Goal: Task Accomplishment & Management: Manage account settings

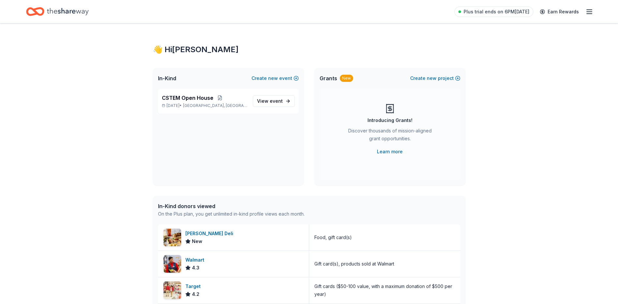
click at [328, 79] on span "Grants" at bounding box center [329, 78] width 18 height 8
click at [345, 78] on div "New" at bounding box center [346, 78] width 13 height 7
click at [190, 102] on div "CSTEM Open House [DATE] • [GEOGRAPHIC_DATA], [GEOGRAPHIC_DATA]" at bounding box center [205, 101] width 86 height 14
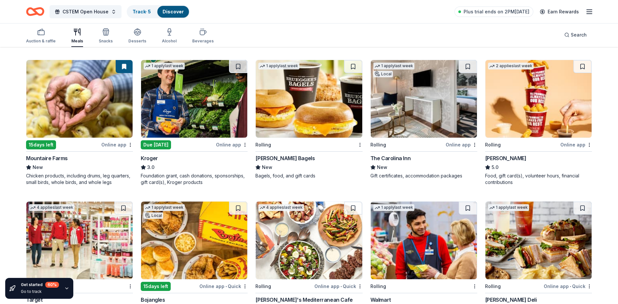
scroll to position [195, 0]
click at [66, 288] on icon "button" at bounding box center [66, 287] width 5 height 5
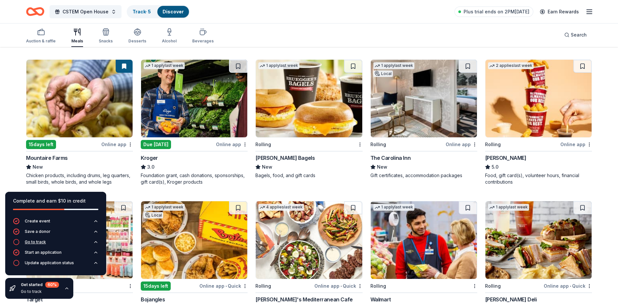
click at [32, 243] on div "Go to track" at bounding box center [35, 241] width 21 height 5
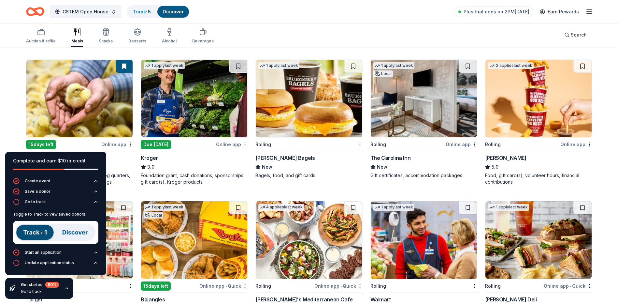
click at [36, 232] on img at bounding box center [55, 232] width 85 height 23
click at [31, 232] on img at bounding box center [55, 232] width 85 height 23
click at [33, 232] on img at bounding box center [55, 232] width 85 height 23
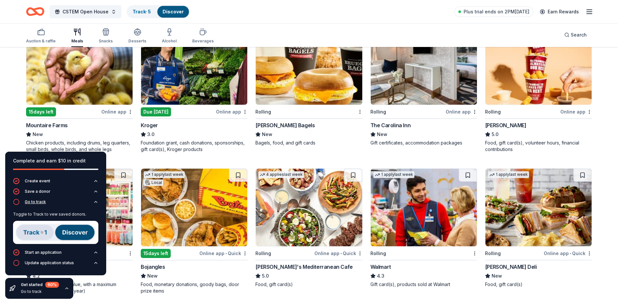
click at [15, 200] on icon "button" at bounding box center [16, 201] width 7 height 7
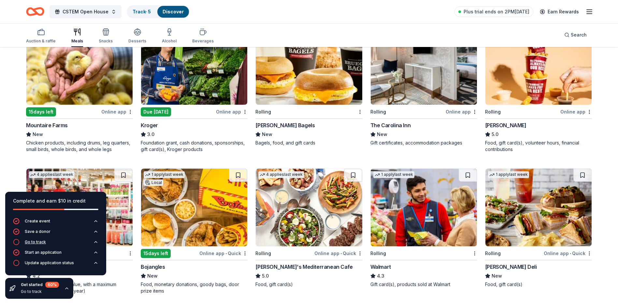
click at [16, 241] on icon "button" at bounding box center [16, 241] width 7 height 7
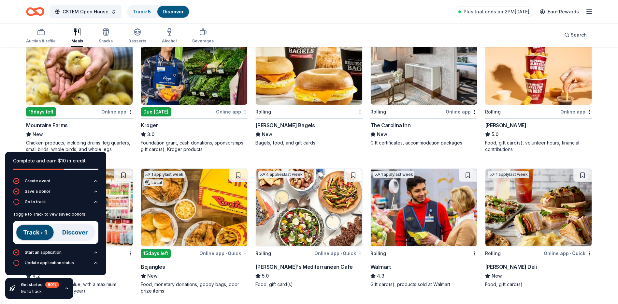
click at [35, 232] on img at bounding box center [55, 232] width 85 height 23
click at [43, 230] on img at bounding box center [55, 232] width 85 height 23
click at [74, 232] on img at bounding box center [55, 232] width 85 height 23
click at [39, 235] on img at bounding box center [55, 232] width 85 height 23
click at [32, 231] on img at bounding box center [55, 232] width 85 height 23
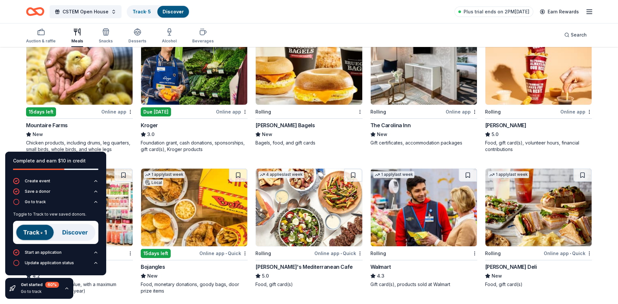
click at [32, 231] on img at bounding box center [55, 232] width 85 height 23
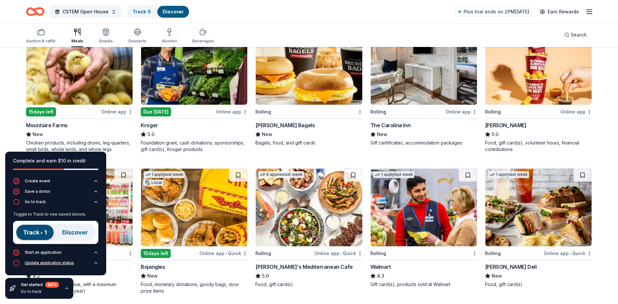
click at [36, 262] on div "Update application status" at bounding box center [49, 262] width 49 height 5
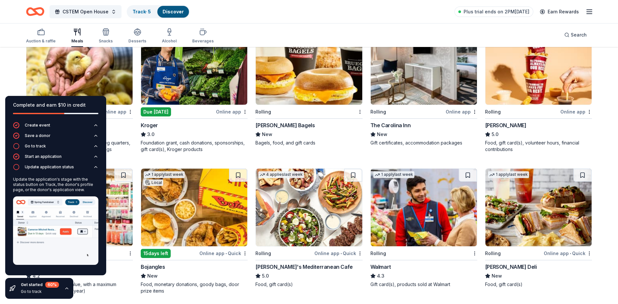
click at [82, 231] on img at bounding box center [55, 230] width 85 height 68
click at [44, 231] on img at bounding box center [55, 230] width 85 height 68
click at [254, 158] on div "Local Rolling Online app Logan's Roadhouse New Food, monetary 3 applies last we…" at bounding box center [309, 160] width 566 height 537
click at [29, 146] on div "Go to track" at bounding box center [35, 145] width 21 height 5
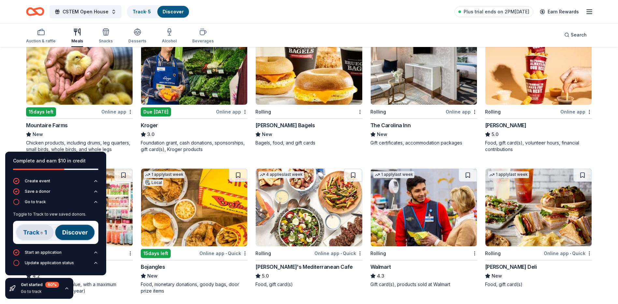
click at [35, 231] on img at bounding box center [55, 232] width 85 height 23
click at [35, 230] on img at bounding box center [55, 232] width 85 height 23
click at [142, 11] on link "Track · 5" at bounding box center [142, 12] width 18 height 6
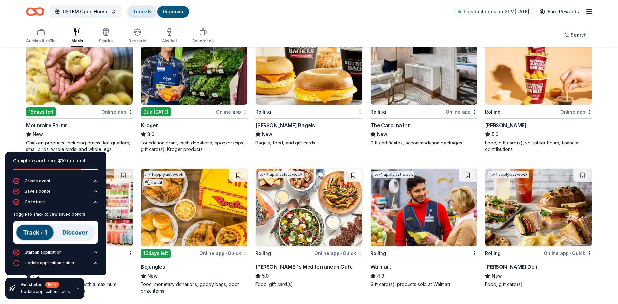
scroll to position [0, 0]
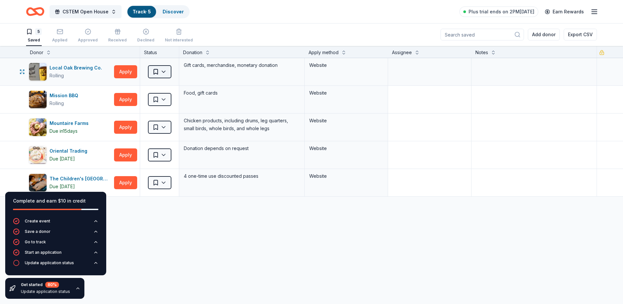
click at [161, 69] on html "CSTEM Open House Track · 5 Discover Plus trial ends on 2PM, 9/23 Earn Rewards 5…" at bounding box center [311, 152] width 623 height 304
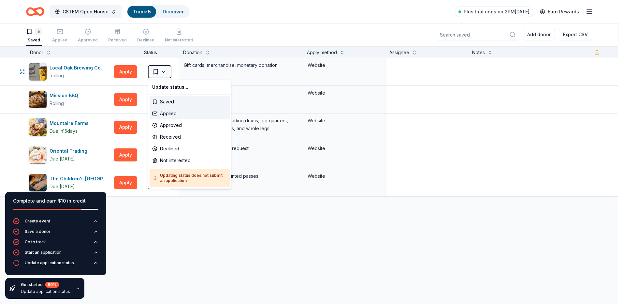
click at [165, 112] on div "Applied" at bounding box center [190, 113] width 80 height 12
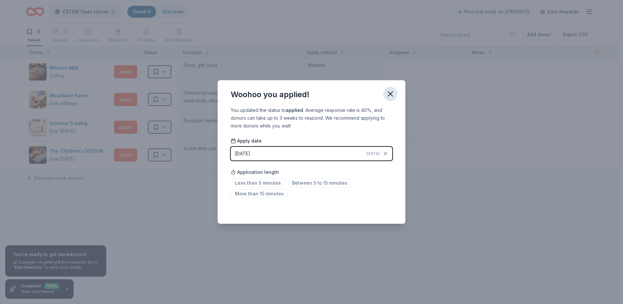
click at [389, 93] on icon "button" at bounding box center [390, 93] width 9 height 9
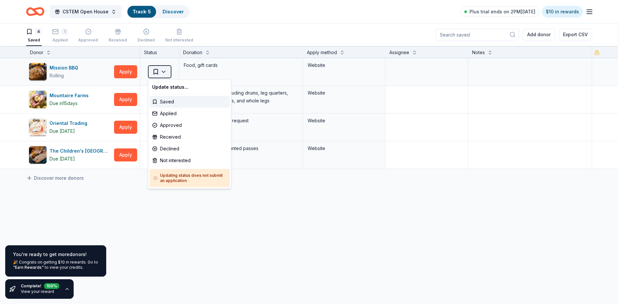
click at [162, 70] on html "CSTEM Open House Track · 5 Discover Plus trial ends on 2PM, 9/23 $10 in rewards…" at bounding box center [311, 152] width 623 height 304
click at [127, 229] on html "CSTEM Open House Track · 5 Discover Plus trial ends on 2PM, 9/23 $10 in rewards…" at bounding box center [311, 152] width 623 height 304
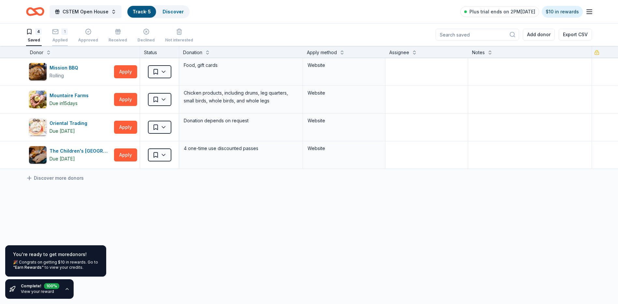
click at [58, 36] on div "1 Applied" at bounding box center [60, 35] width 16 height 14
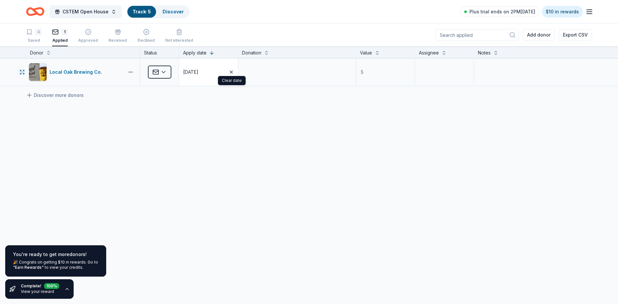
click at [232, 71] on icon "button" at bounding box center [231, 71] width 5 height 5
click at [131, 71] on button "button" at bounding box center [130, 71] width 13 height 5
click at [166, 84] on div "Applied" at bounding box center [159, 71] width 39 height 27
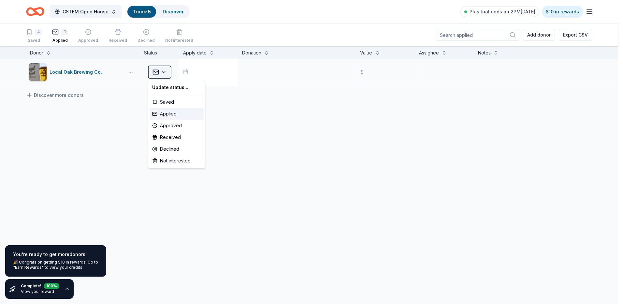
click at [162, 70] on html "CSTEM Open House Track · 5 Discover Plus trial ends on 2PM, 9/23 $10 in rewards…" at bounding box center [311, 152] width 623 height 304
drag, startPoint x: 166, startPoint y: 148, endPoint x: 169, endPoint y: 160, distance: 13.1
click at [169, 160] on div "Update status... Saved Applied Approved Received Declined Not interested" at bounding box center [176, 124] width 57 height 88
click at [168, 160] on div "Not interested" at bounding box center [177, 161] width 54 height 12
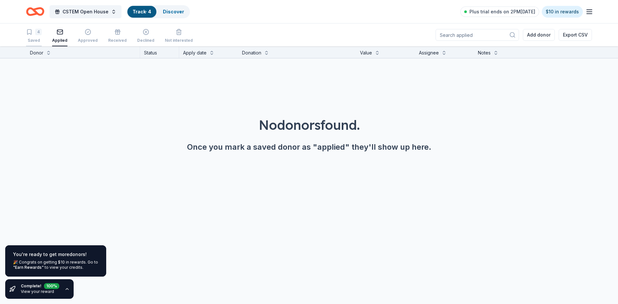
click at [32, 33] on icon "button" at bounding box center [29, 32] width 7 height 7
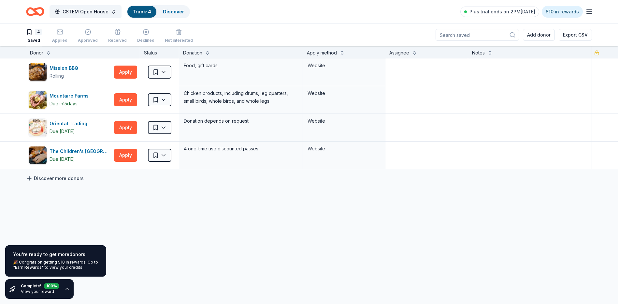
click at [33, 176] on link "Discover more donors" at bounding box center [55, 178] width 58 height 8
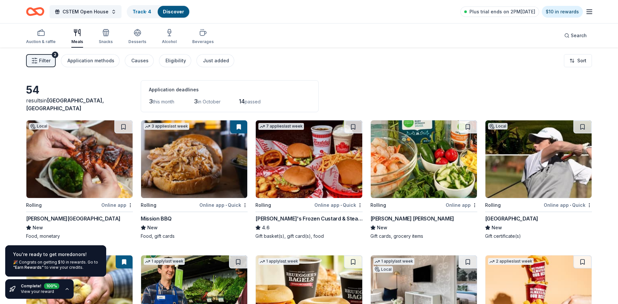
click at [40, 289] on div "Complete! 100 % View your reward" at bounding box center [40, 289] width 38 height 12
click at [40, 289] on link "View your reward" at bounding box center [37, 291] width 33 height 5
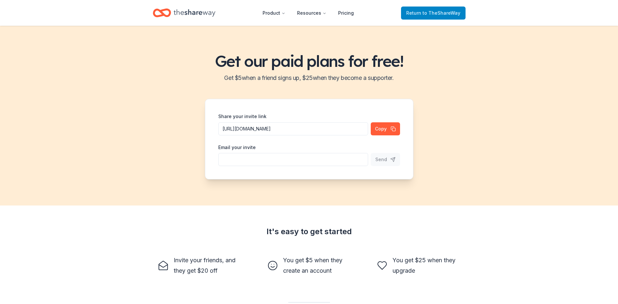
click at [436, 11] on span "to TheShareWay" at bounding box center [441, 13] width 38 height 6
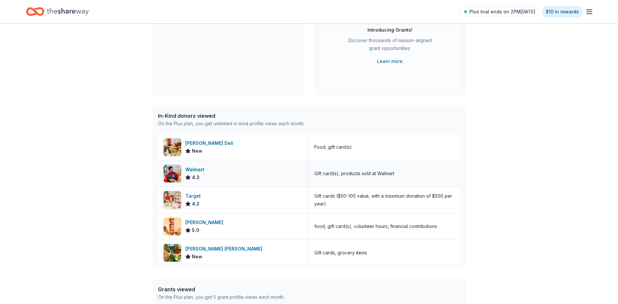
scroll to position [98, 0]
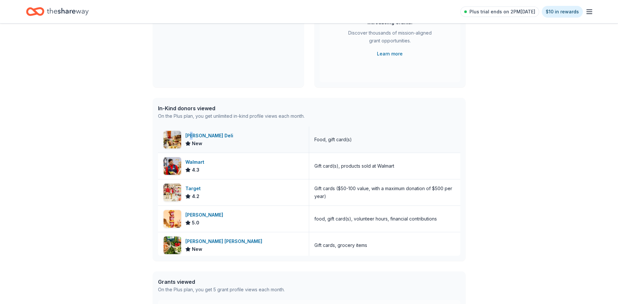
click at [194, 134] on div "McAlister's Deli" at bounding box center [210, 136] width 50 height 8
click at [195, 161] on div "Walmart" at bounding box center [195, 162] width 21 height 8
click at [590, 12] on icon "button" at bounding box center [589, 12] width 8 height 8
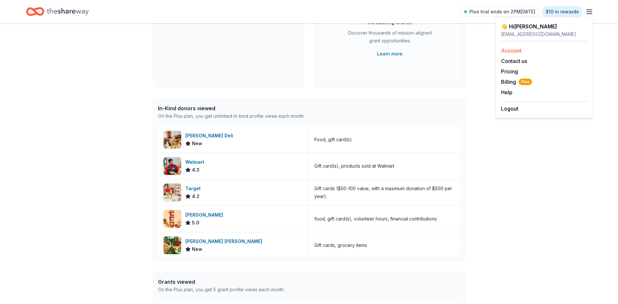
click at [509, 50] on link "Account" at bounding box center [511, 50] width 21 height 7
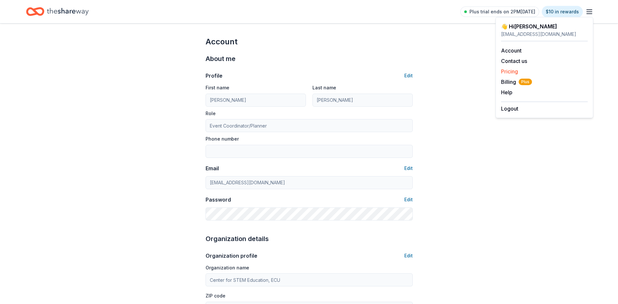
click at [514, 70] on link "Pricing" at bounding box center [509, 71] width 17 height 7
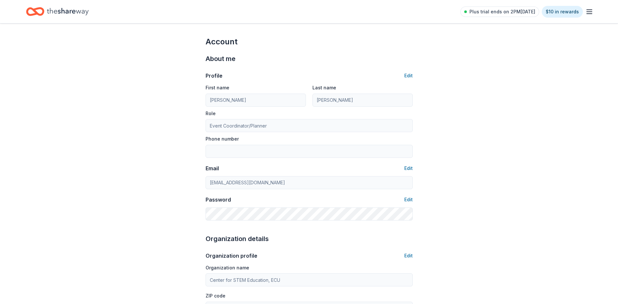
click at [591, 10] on icon "button" at bounding box center [589, 12] width 8 height 8
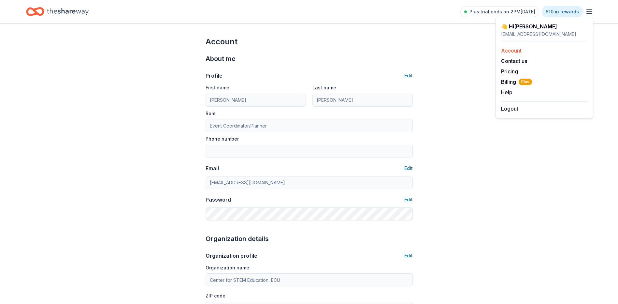
click at [507, 49] on link "Account" at bounding box center [511, 50] width 21 height 7
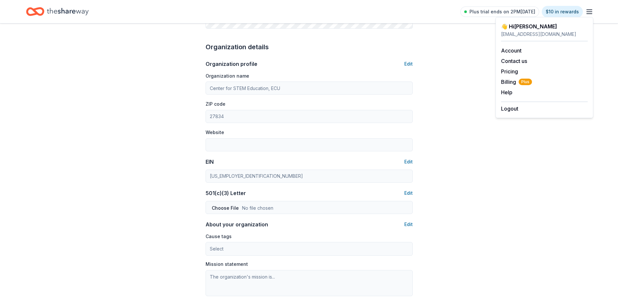
scroll to position [195, 0]
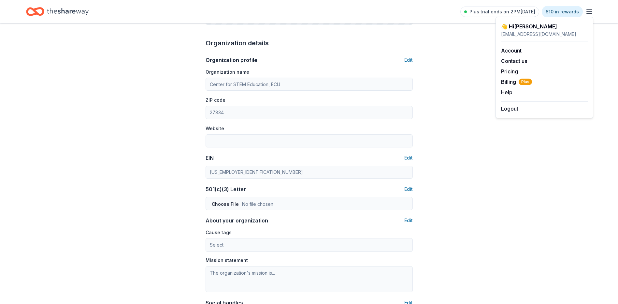
click at [70, 12] on icon "Home" at bounding box center [68, 11] width 42 height 7
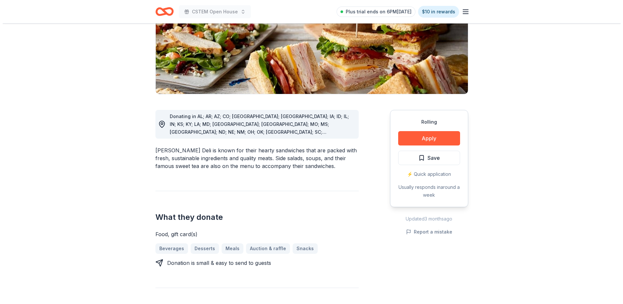
scroll to position [130, 0]
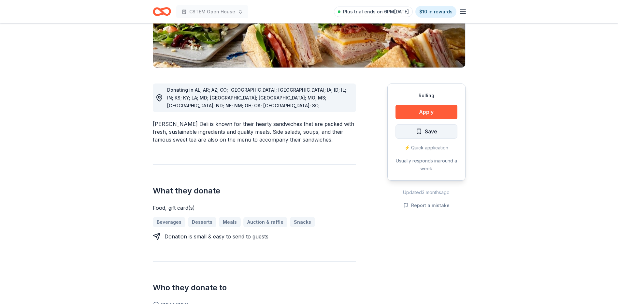
click at [429, 128] on span "Save" at bounding box center [431, 131] width 12 height 8
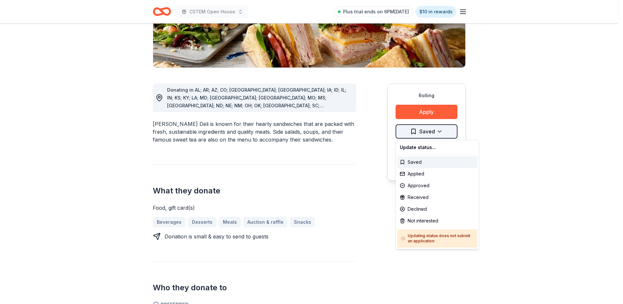
click at [438, 130] on html "CSTEM Open House Plus trial ends on 6PM, 9/23 $10 in rewards Rolling Share McAl…" at bounding box center [311, 22] width 623 height 304
click at [417, 173] on div "Applied" at bounding box center [437, 174] width 80 height 12
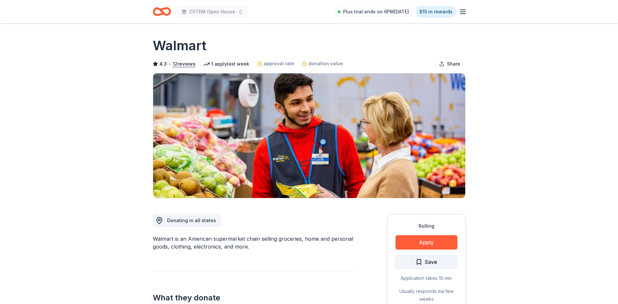
click at [428, 260] on span "Save" at bounding box center [431, 261] width 12 height 8
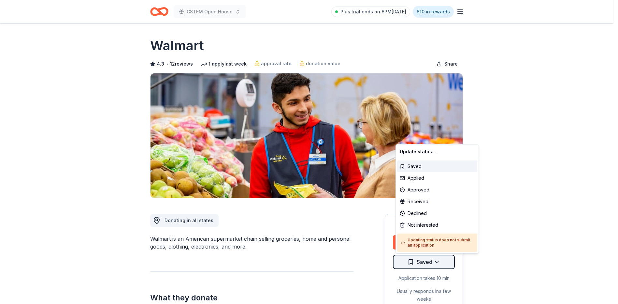
click at [427, 261] on html "CSTEM Open House Plus trial ends on 6PM[DATE] $10 in rewards Rolling Share Walm…" at bounding box center [309, 152] width 618 height 304
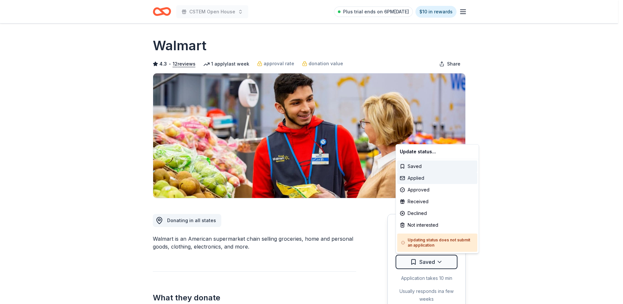
click at [413, 177] on div "Applied" at bounding box center [437, 178] width 80 height 12
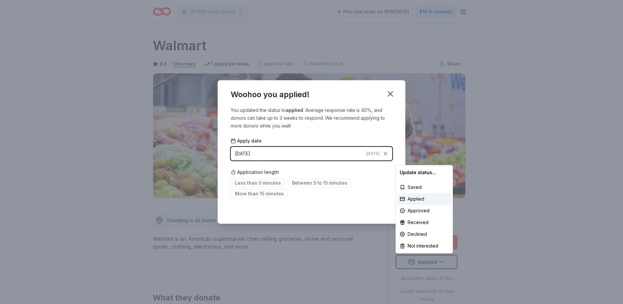
click at [284, 150] on html "CSTEM Open House Plus trial ends on 6PM[DATE] $10 in rewards Rolling Share Walm…" at bounding box center [311, 152] width 623 height 304
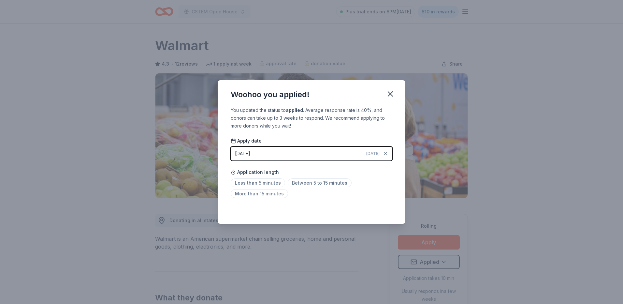
click at [283, 152] on button "[DATE] [DATE]" at bounding box center [312, 154] width 162 height 14
